Goal: Task Accomplishment & Management: Use online tool/utility

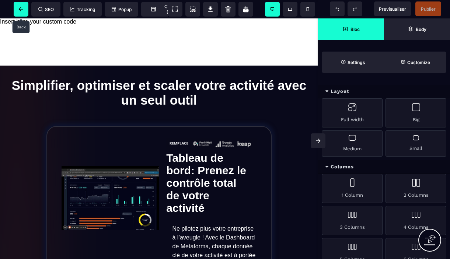
click at [23, 10] on icon at bounding box center [20, 9] width 7 height 4
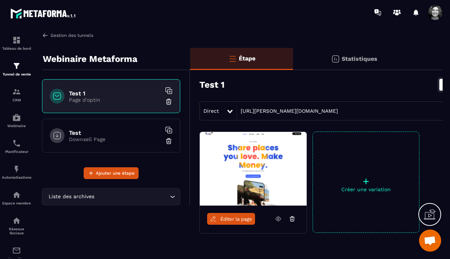
click at [51, 35] on link "Gestion des tunnels" at bounding box center [67, 35] width 51 height 7
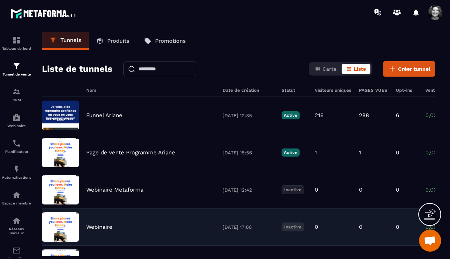
click at [107, 227] on p "Webinaire" at bounding box center [99, 227] width 26 height 7
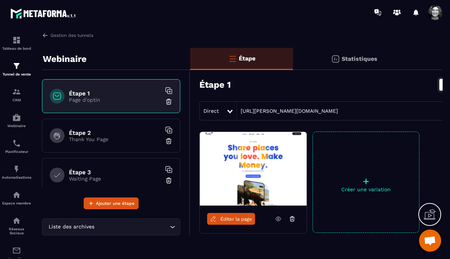
click at [232, 220] on span "Éditer la page" at bounding box center [237, 220] width 32 height 6
